Goal: Transaction & Acquisition: Download file/media

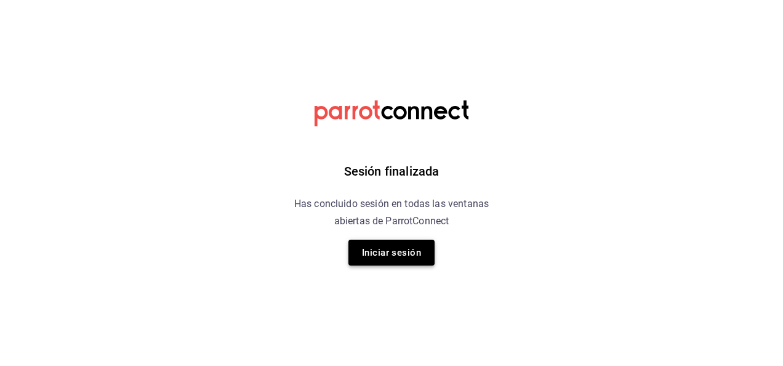
click at [371, 253] on button "Iniciar sesión" at bounding box center [392, 253] width 86 height 26
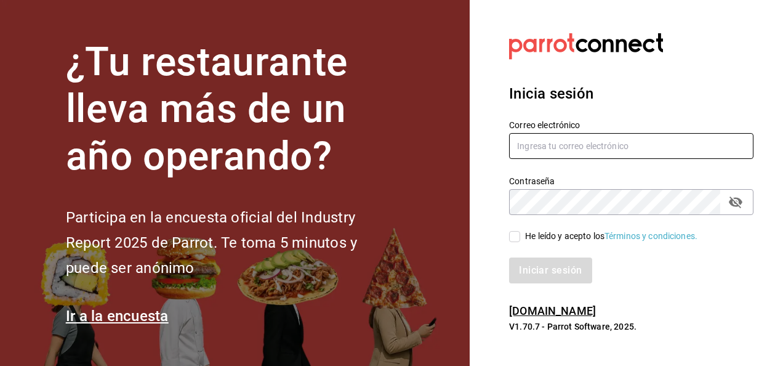
type input "[EMAIL_ADDRESS][DOMAIN_NAME]"
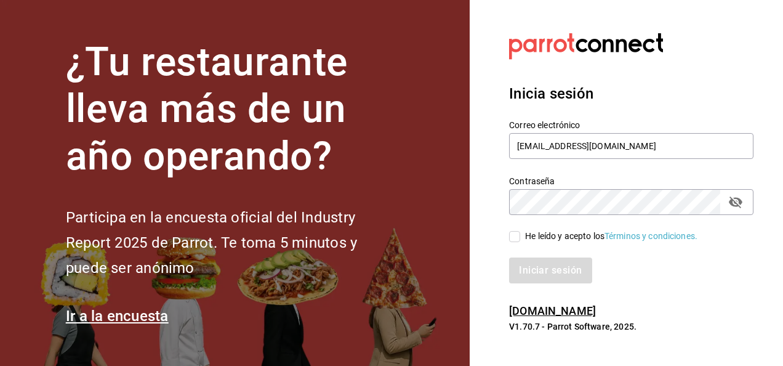
click at [514, 235] on input "He leído y acepto los Términos y condiciones." at bounding box center [514, 236] width 11 height 11
checkbox input "true"
click at [530, 281] on button "Iniciar sesión" at bounding box center [551, 270] width 84 height 26
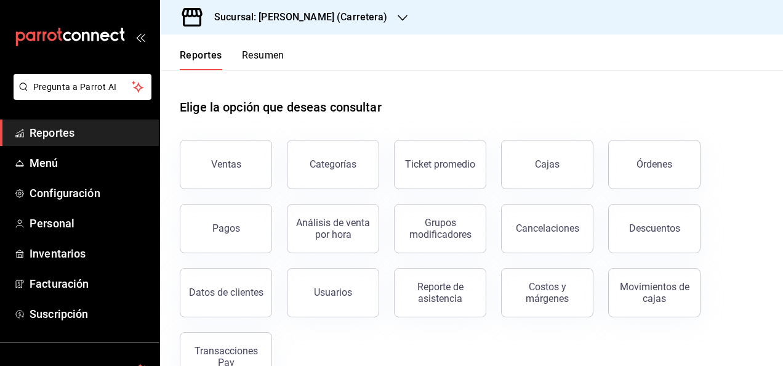
click at [339, 15] on h3 "Sucursal: [PERSON_NAME] (Carretera)" at bounding box center [296, 17] width 184 height 15
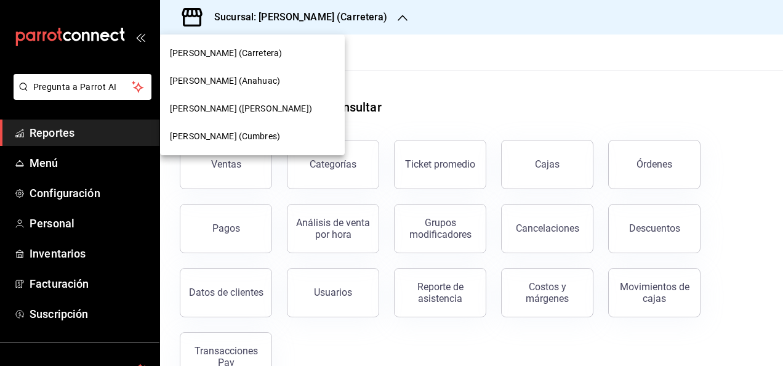
click at [281, 90] on div "[PERSON_NAME] (Anahuac)" at bounding box center [252, 81] width 185 height 28
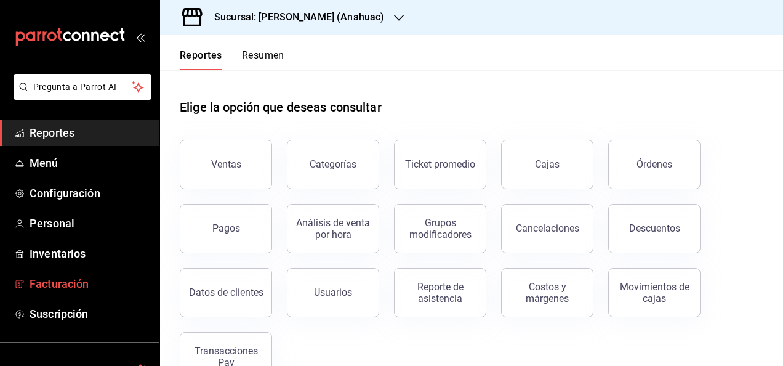
click at [53, 288] on span "Facturación" at bounding box center [90, 283] width 120 height 17
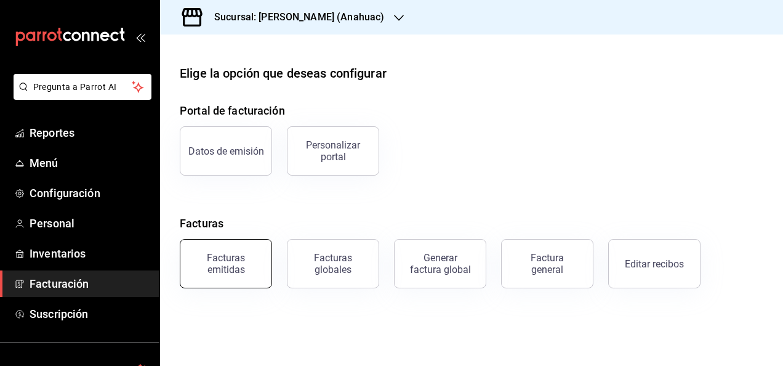
click at [213, 257] on div "Facturas emitidas" at bounding box center [226, 263] width 76 height 23
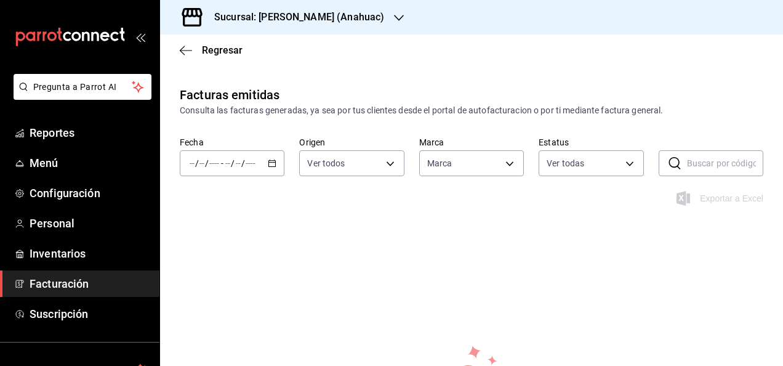
type input "ec31fe20-e6a0-4e25-94bd-35c305cd9971,dcbc8e0f-8c14-4876-a1b3-62584ec05768"
click at [247, 169] on div "/ / - / /" at bounding box center [232, 163] width 105 height 26
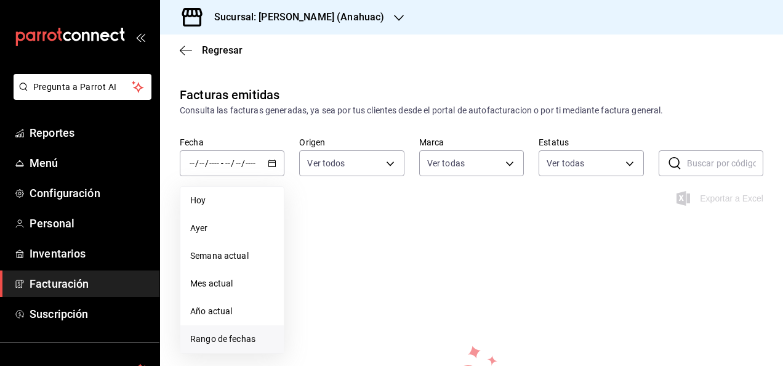
click at [242, 349] on li "Rango de fechas" at bounding box center [231, 339] width 103 height 28
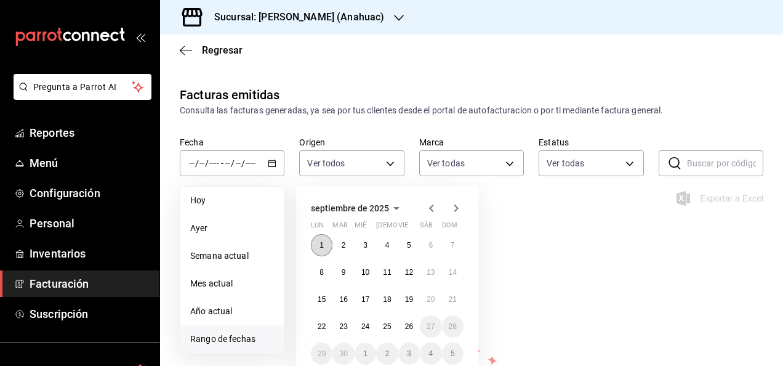
click at [324, 244] on button "1" at bounding box center [322, 245] width 22 height 22
click at [410, 328] on abbr "26" at bounding box center [409, 326] width 8 height 9
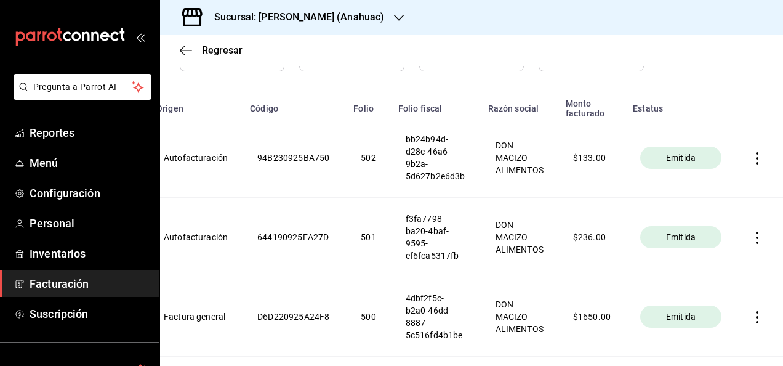
scroll to position [166, 0]
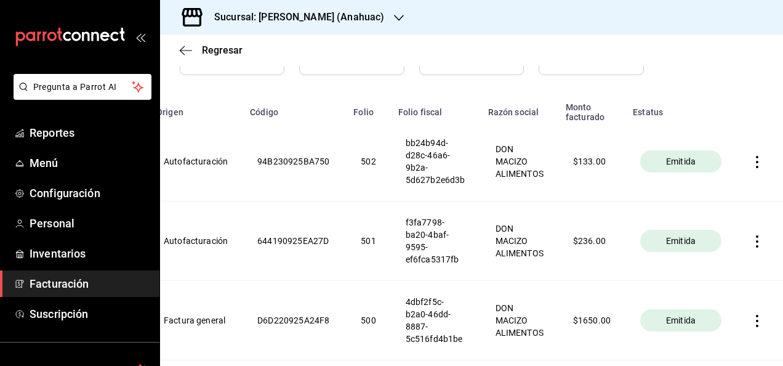
click at [750, 155] on th at bounding box center [760, 161] width 47 height 79
click at [753, 163] on icon "button" at bounding box center [757, 162] width 12 height 12
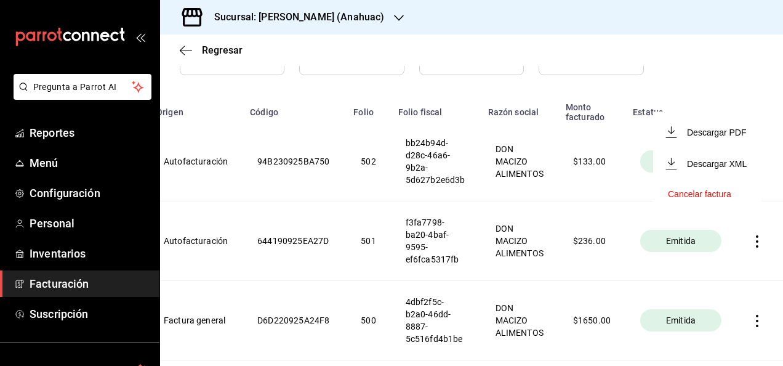
click at [700, 138] on li "Descargar PDF" at bounding box center [707, 131] width 108 height 31
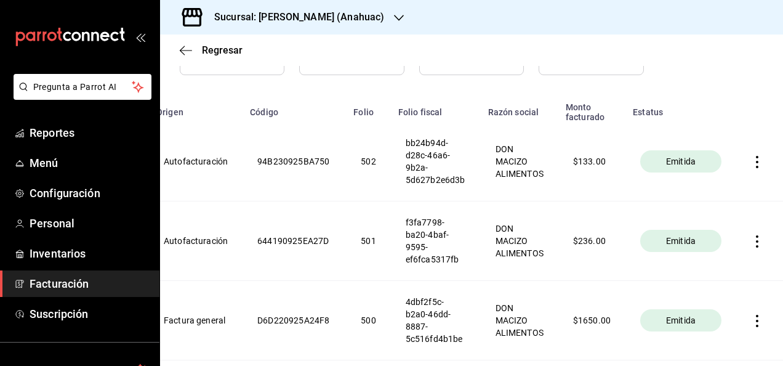
click at [753, 240] on icon "button" at bounding box center [757, 241] width 12 height 12
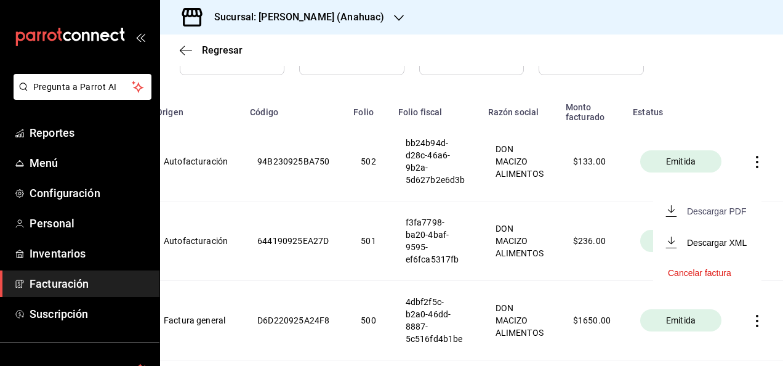
click at [718, 215] on div "Descargar PDF" at bounding box center [716, 211] width 59 height 10
